Goal: Communication & Community: Share content

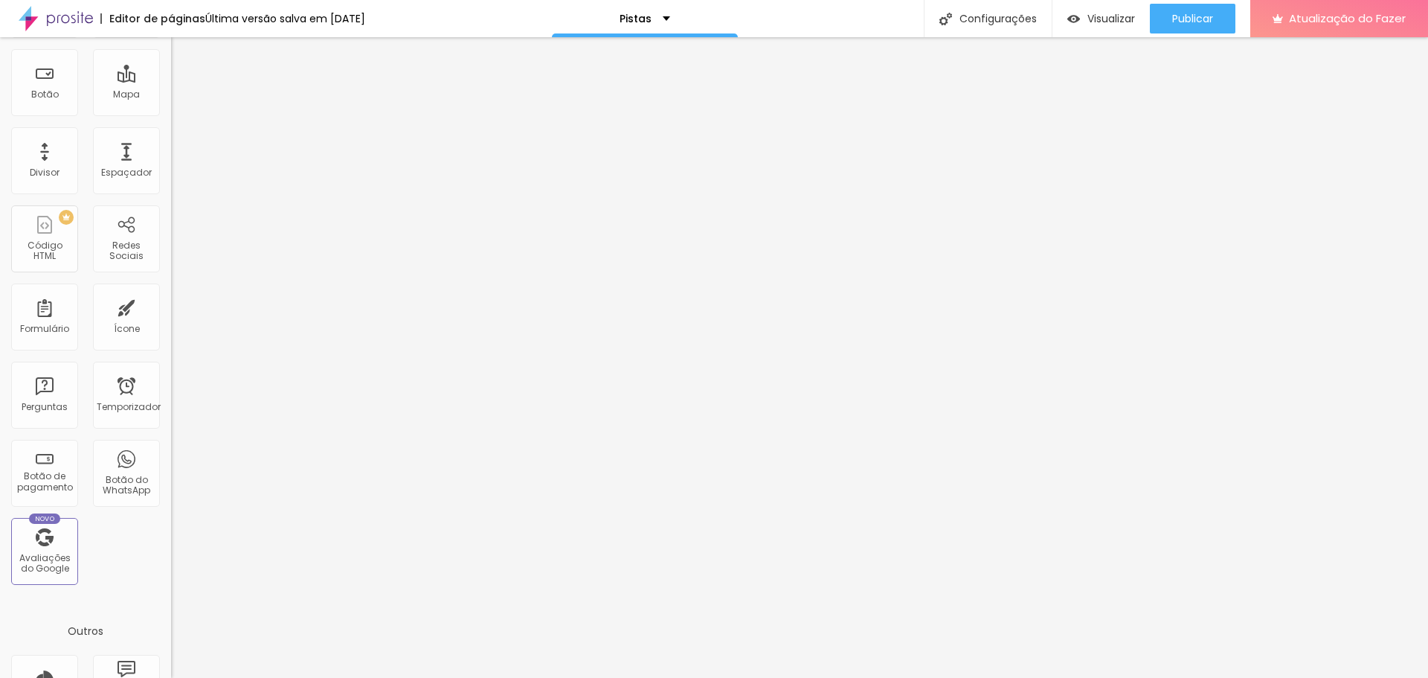
scroll to position [194, 0]
click at [113, 467] on div "Botão do WhatsApp" at bounding box center [126, 472] width 67 height 67
click at [124, 481] on font "Botão do WhatsApp" at bounding box center [127, 483] width 48 height 23
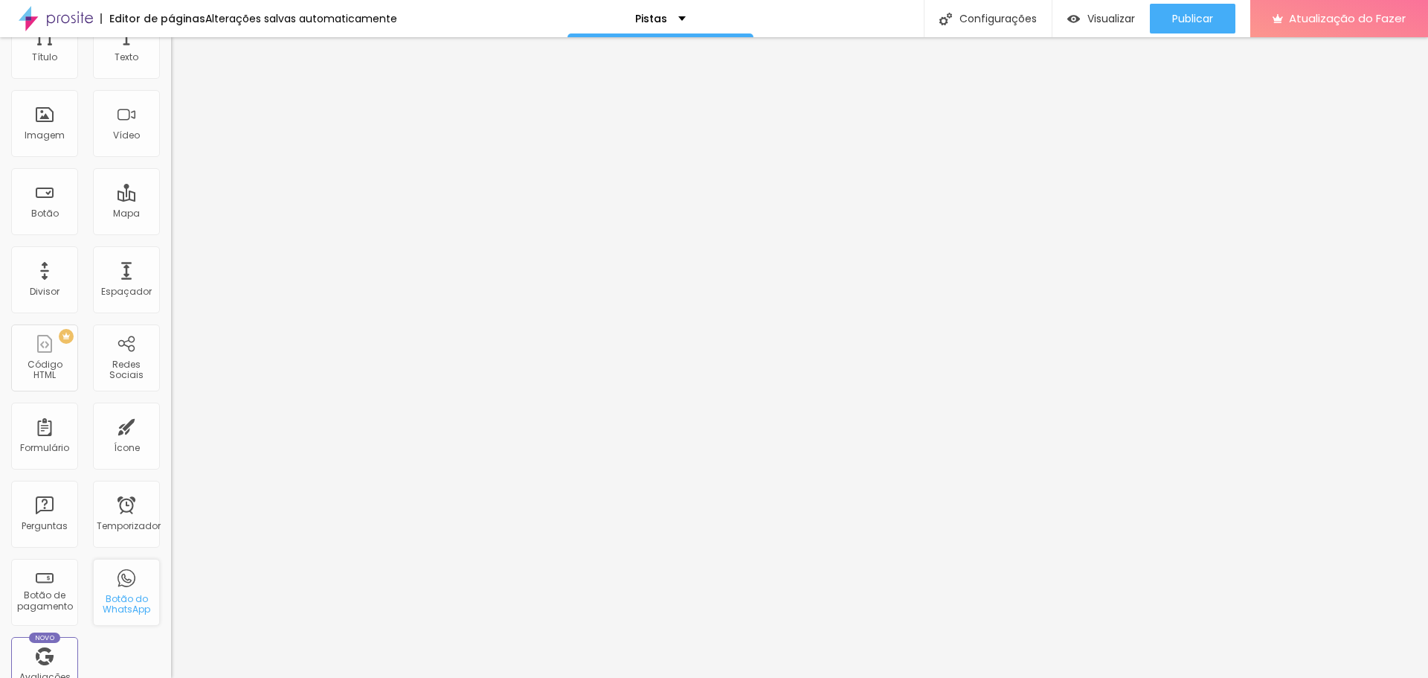
scroll to position [0, 0]
click at [171, 140] on input "text" at bounding box center [260, 132] width 179 height 15
type input "[PHONE_NUMBER]"
type input "12988046132"
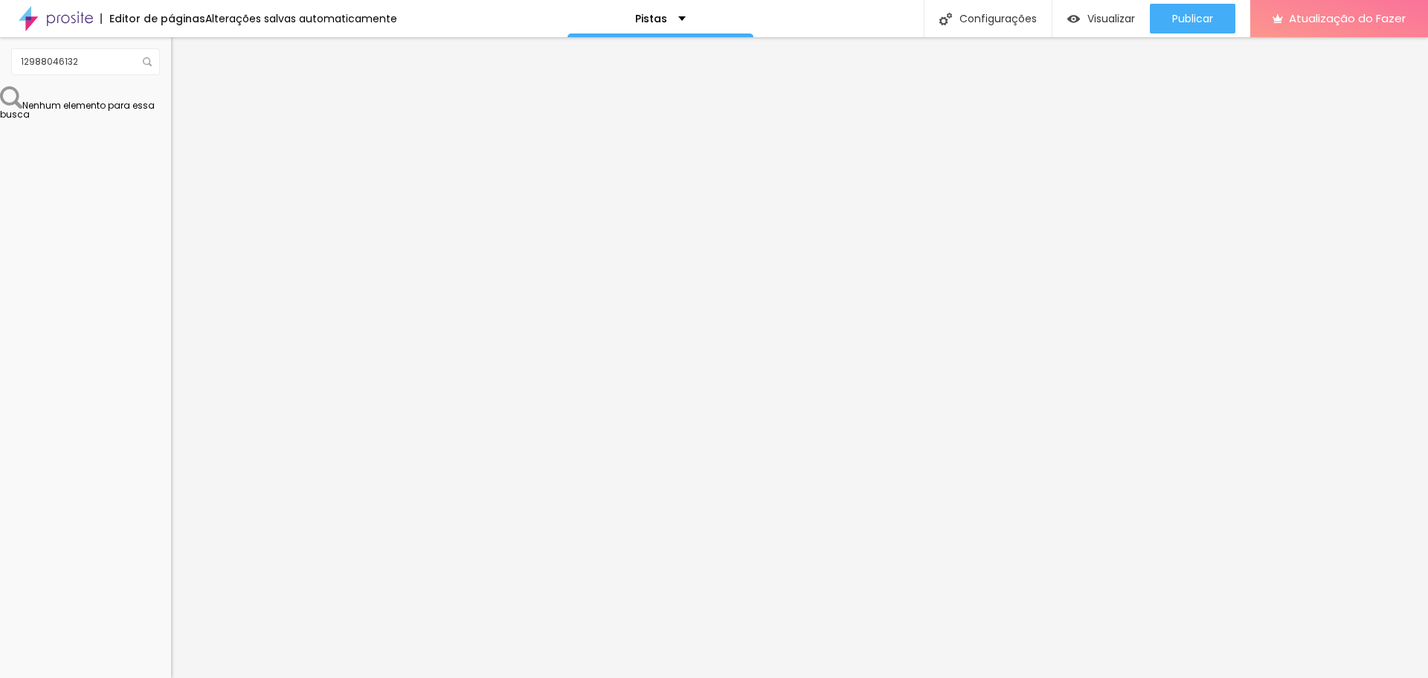
click at [171, 502] on textarea "Olá, cheguei até você pela página {page_title} e gostaria de mais informações" at bounding box center [255, 514] width 168 height 25
type textarea "Olá, cheguei até você pela página ALBOOM e gostaria de mais informações"
click at [1186, 11] on font "Publicar" at bounding box center [1192, 18] width 41 height 15
click at [1111, 13] on font "Visualizar" at bounding box center [1098, 18] width 48 height 15
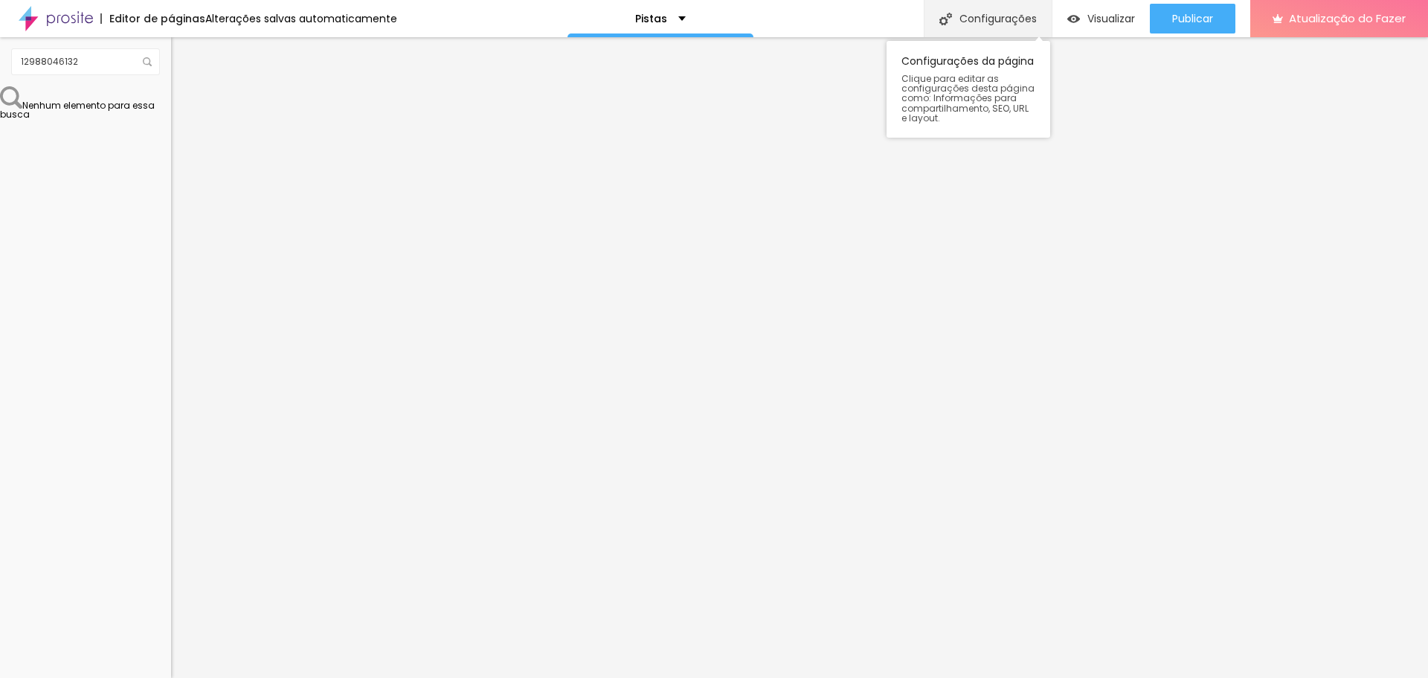
click at [966, 11] on font "Configurações" at bounding box center [998, 18] width 77 height 15
click at [1111, 19] on font "Visualizar" at bounding box center [1112, 18] width 48 height 15
